Goal: Information Seeking & Learning: Find specific fact

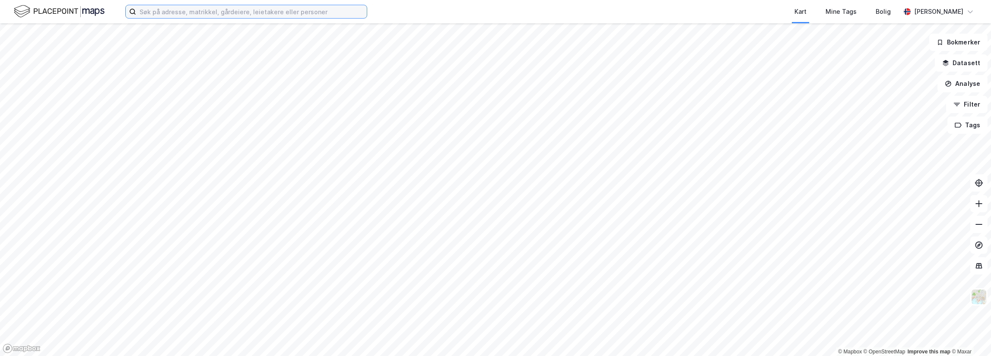
click at [167, 14] on input at bounding box center [251, 11] width 231 height 13
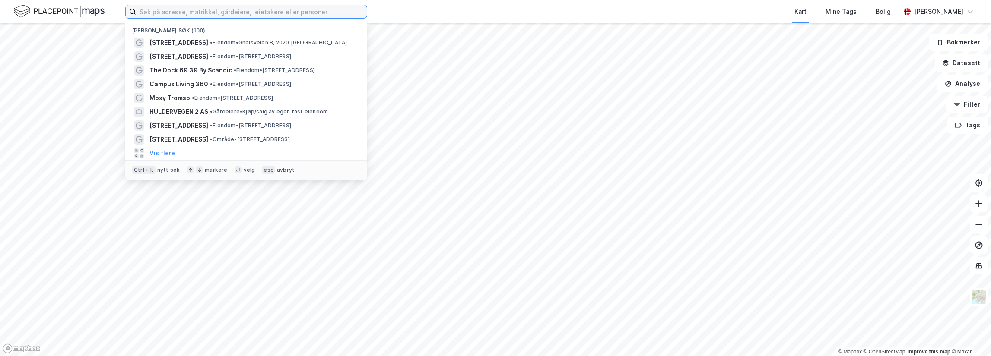
paste input "Per [STREET_ADDRESS]"
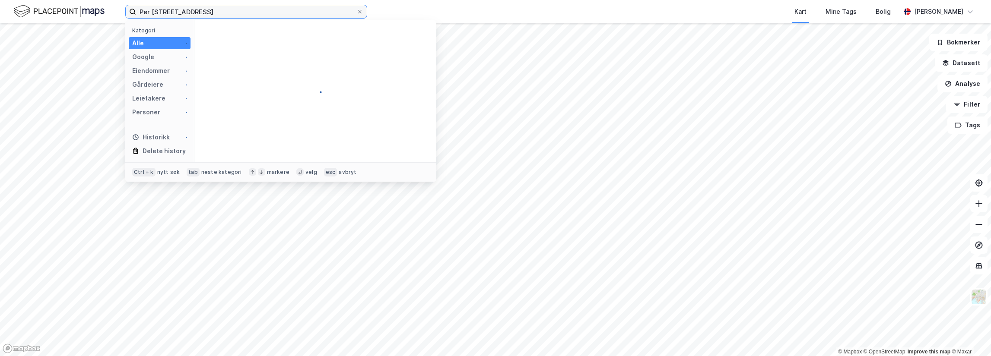
type input "Per [STREET_ADDRESS]"
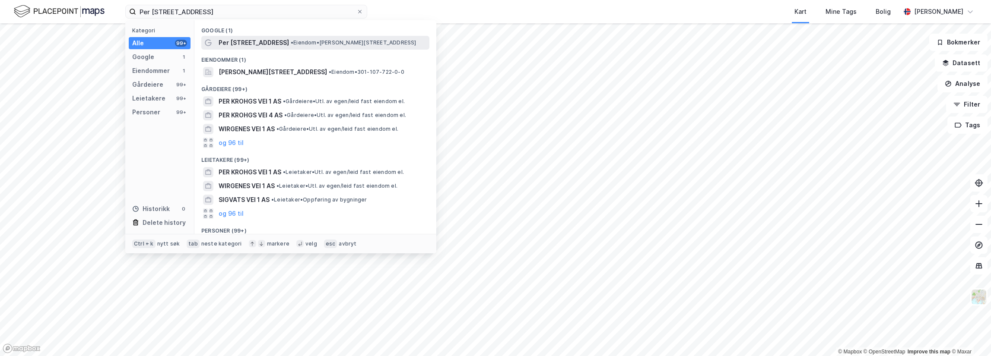
click at [292, 47] on div "Per [STREET_ADDRESS] • Eiendom • [STREET_ADDRESS]" at bounding box center [323, 43] width 209 height 10
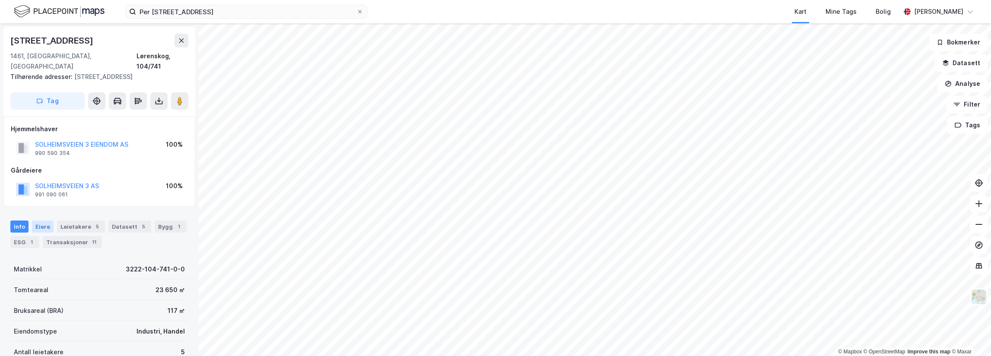
click at [35, 221] on div "Eiere" at bounding box center [43, 227] width 22 height 12
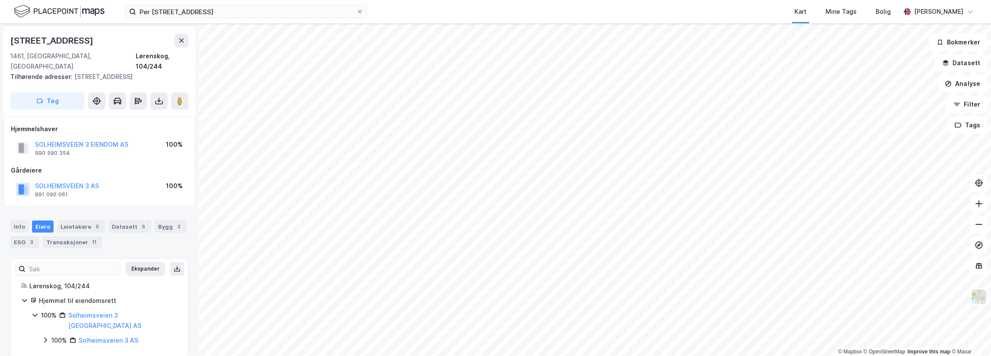
drag, startPoint x: 66, startPoint y: 173, endPoint x: 105, endPoint y: 188, distance: 42.0
click at [105, 188] on div "SOLHEIMSVEIEN 3 AS 991 090 061 100%" at bounding box center [99, 189] width 177 height 21
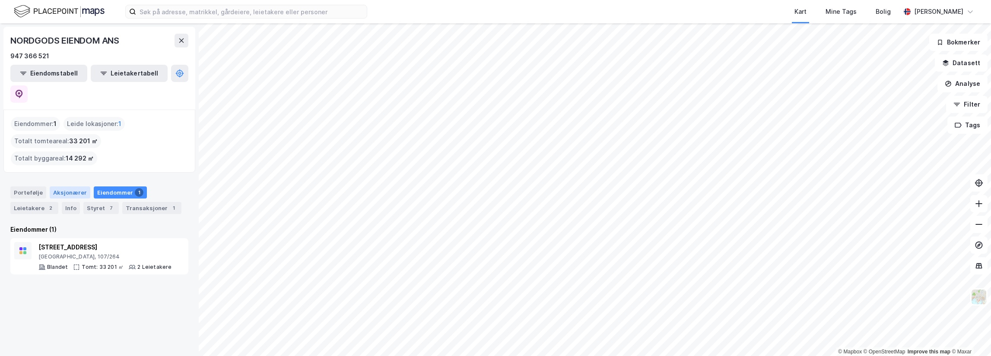
click at [60, 187] on div "Aksjonærer" at bounding box center [70, 193] width 41 height 12
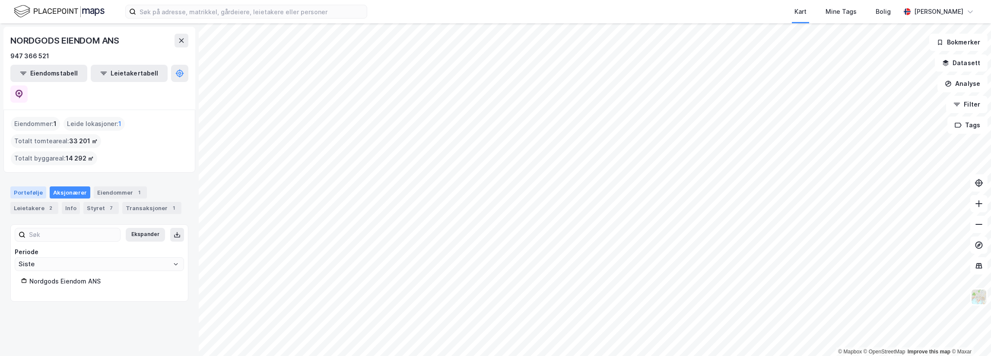
click at [29, 187] on div "Portefølje" at bounding box center [28, 193] width 36 height 12
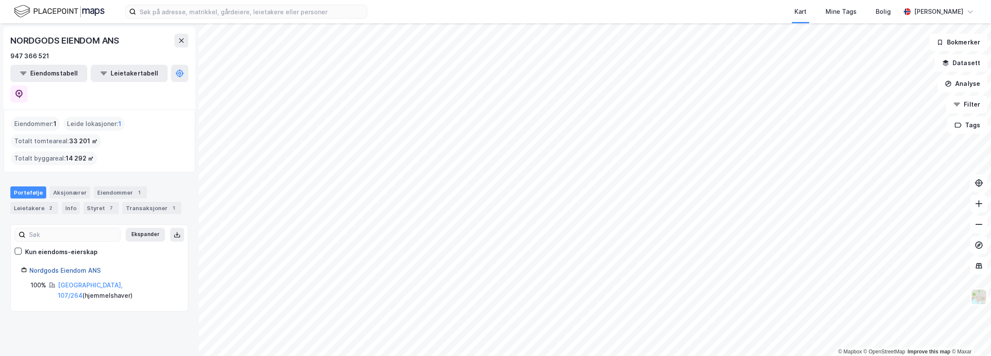
click at [79, 267] on link "Nordgods Eiendom ANS" at bounding box center [64, 270] width 71 height 7
click at [62, 187] on div "Aksjonærer" at bounding box center [70, 193] width 41 height 12
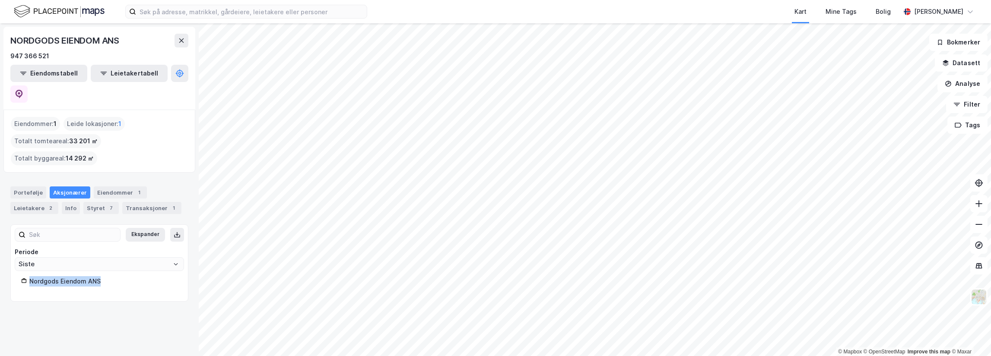
drag, startPoint x: 99, startPoint y: 242, endPoint x: 20, endPoint y: 248, distance: 79.3
click at [20, 276] on div "Nordgods Eiendom ANS" at bounding box center [99, 283] width 177 height 15
copy div "Nordgods Eiendom ANS"
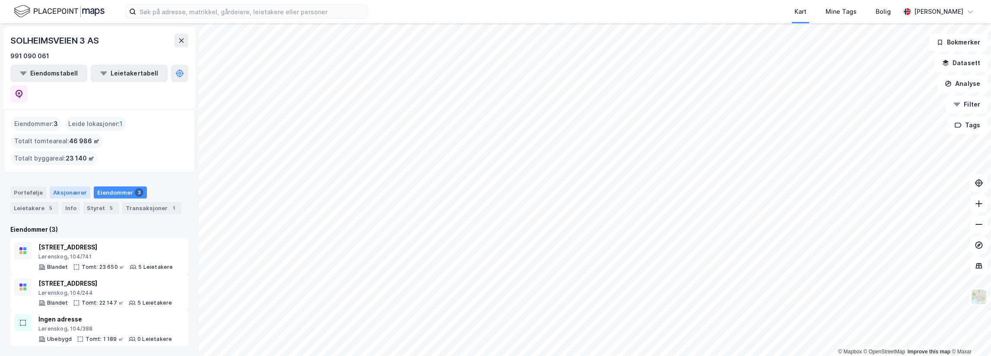
click at [70, 187] on div "Aksjonærer" at bounding box center [70, 193] width 41 height 12
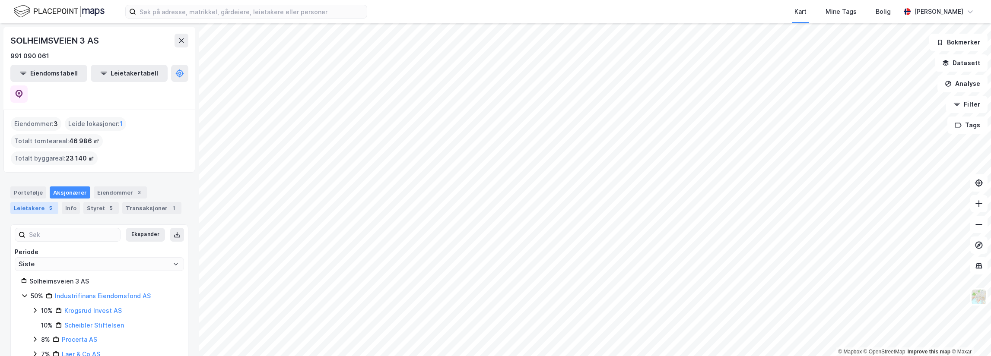
click at [38, 202] on div "Leietakere 5" at bounding box center [34, 208] width 48 height 12
